Goal: Navigation & Orientation: Go to known website

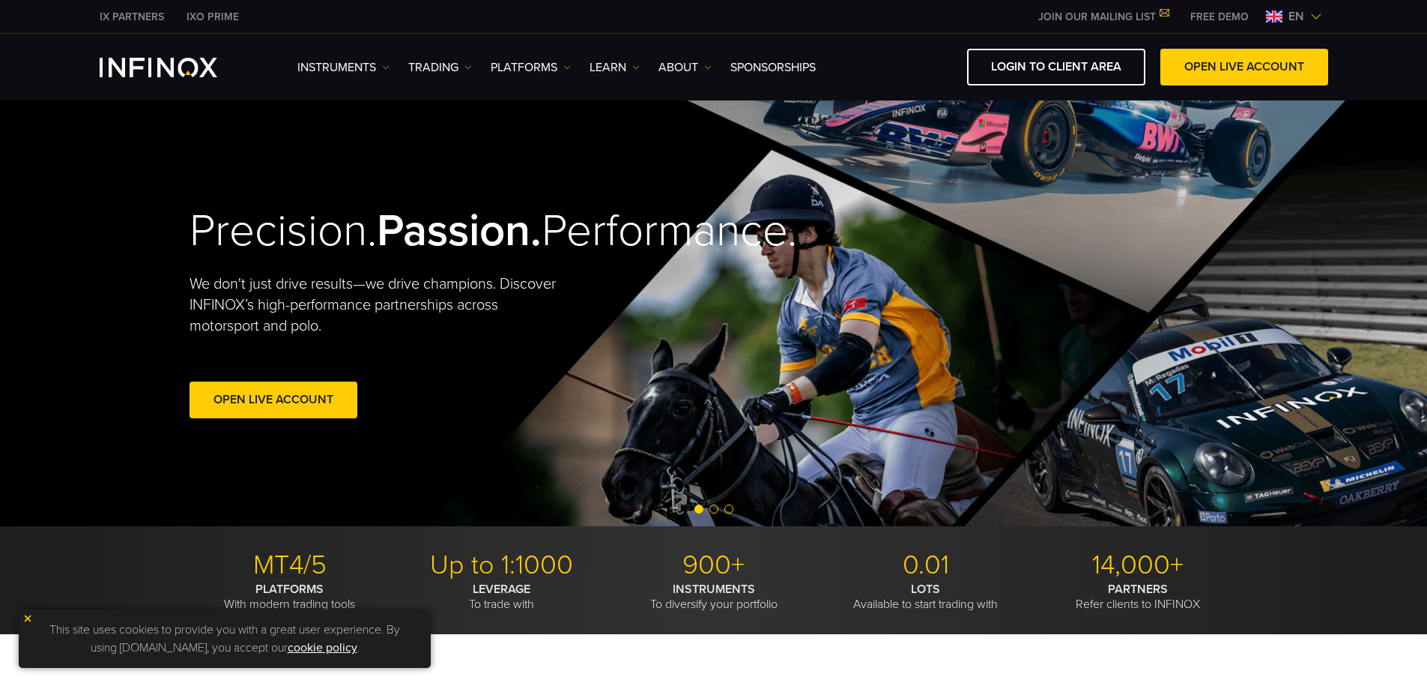
click at [1301, 14] on span "en" at bounding box center [1297, 16] width 28 height 18
click at [1292, 16] on span "en" at bounding box center [1297, 16] width 28 height 18
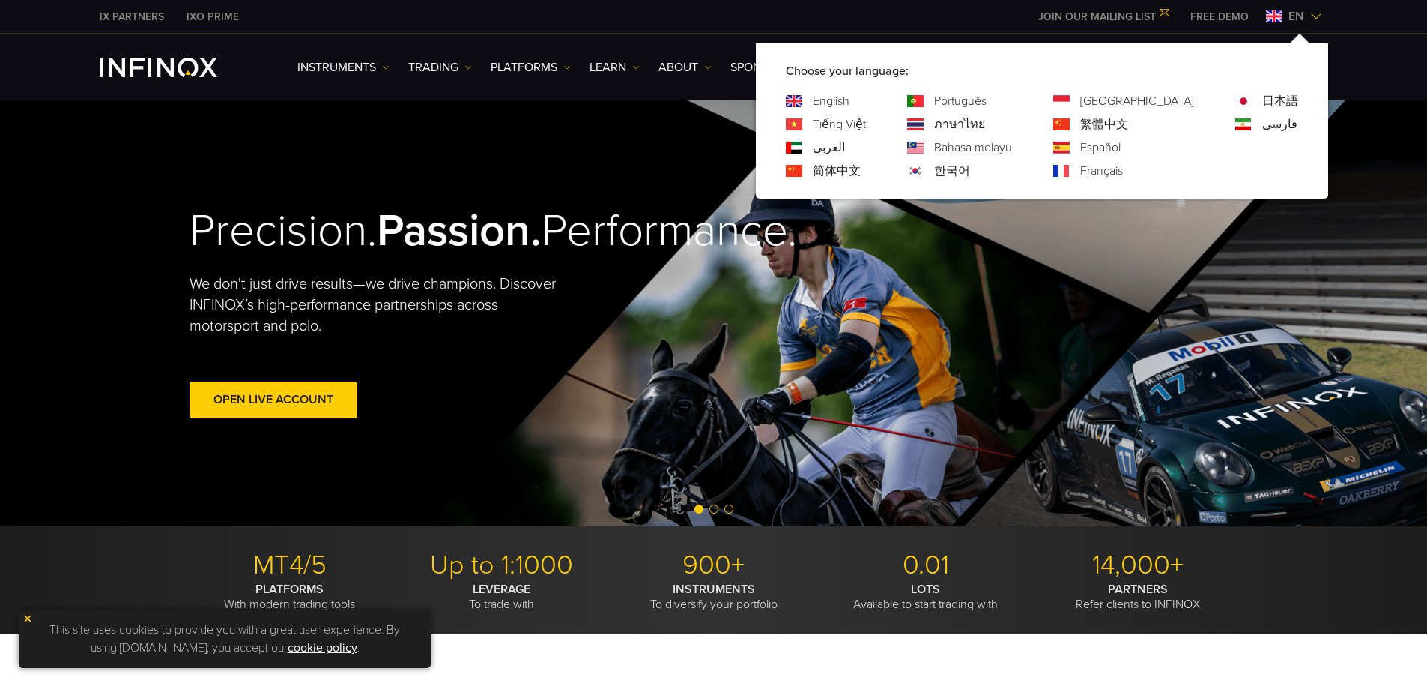
click at [987, 101] on link "Português" at bounding box center [960, 101] width 52 height 18
